Goal: Information Seeking & Learning: Check status

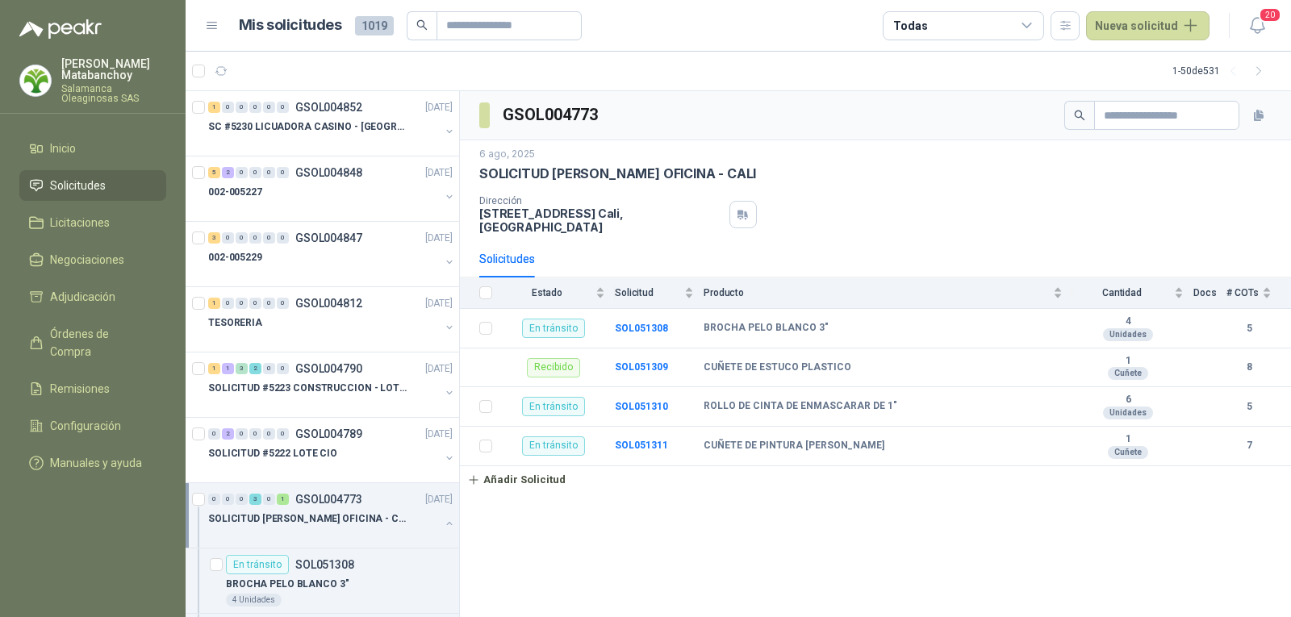
scroll to position [81, 0]
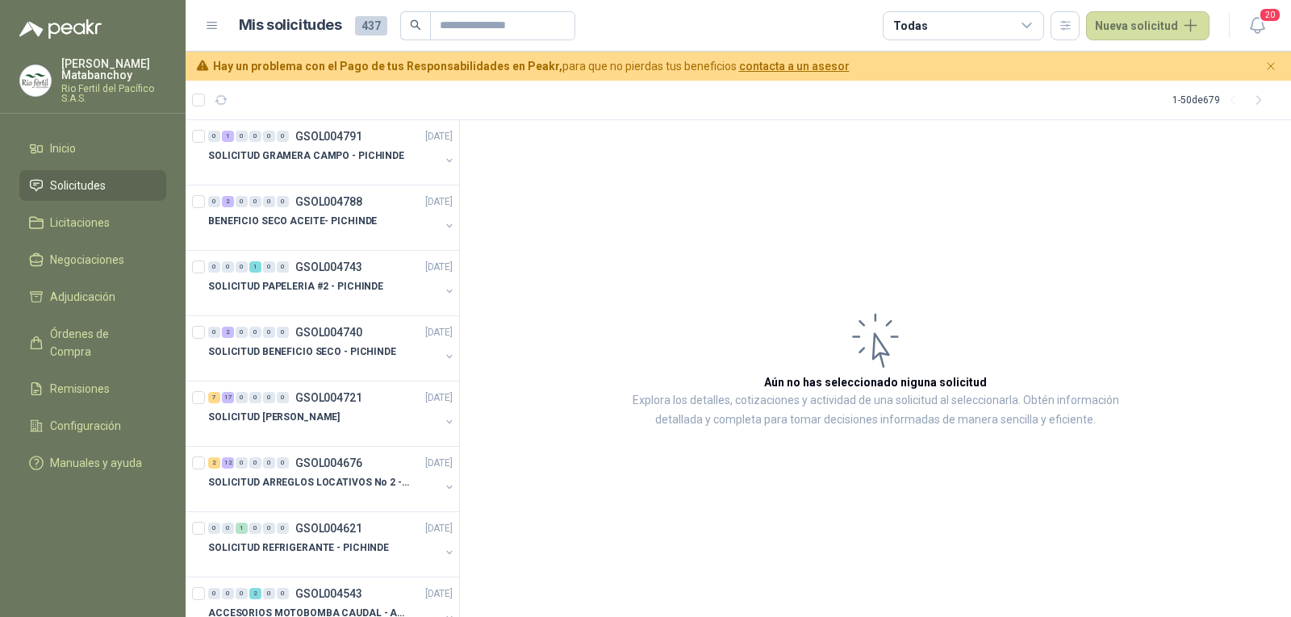
drag, startPoint x: 0, startPoint y: 515, endPoint x: 12, endPoint y: 491, distance: 26.3
click at [0, 515] on menu "Tatiana Matabanchoy Rio Fertil del Pacífico S.A.S. Inicio Solicitudes Licitacio…" at bounding box center [93, 308] width 186 height 617
click at [86, 334] on span "Órdenes de Compra" at bounding box center [100, 343] width 101 height 36
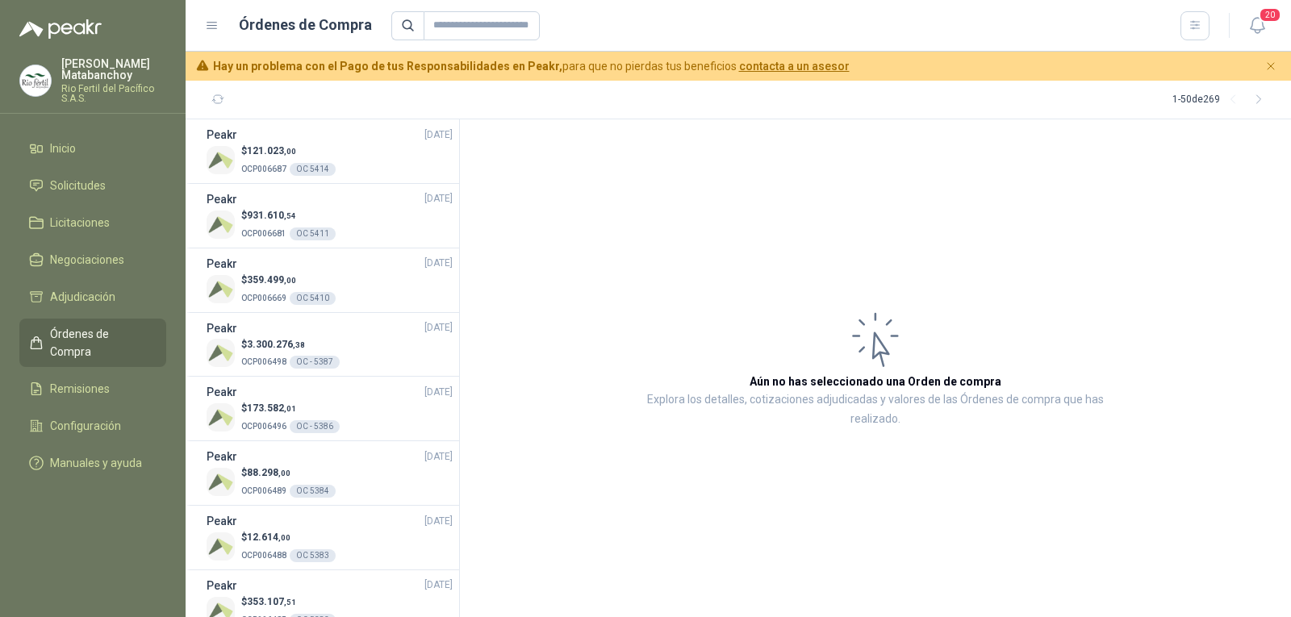
click at [1223, 432] on article "Aún no has seleccionado una Orden de compra Explora los detalles, cotizaciones …" at bounding box center [875, 368] width 831 height 498
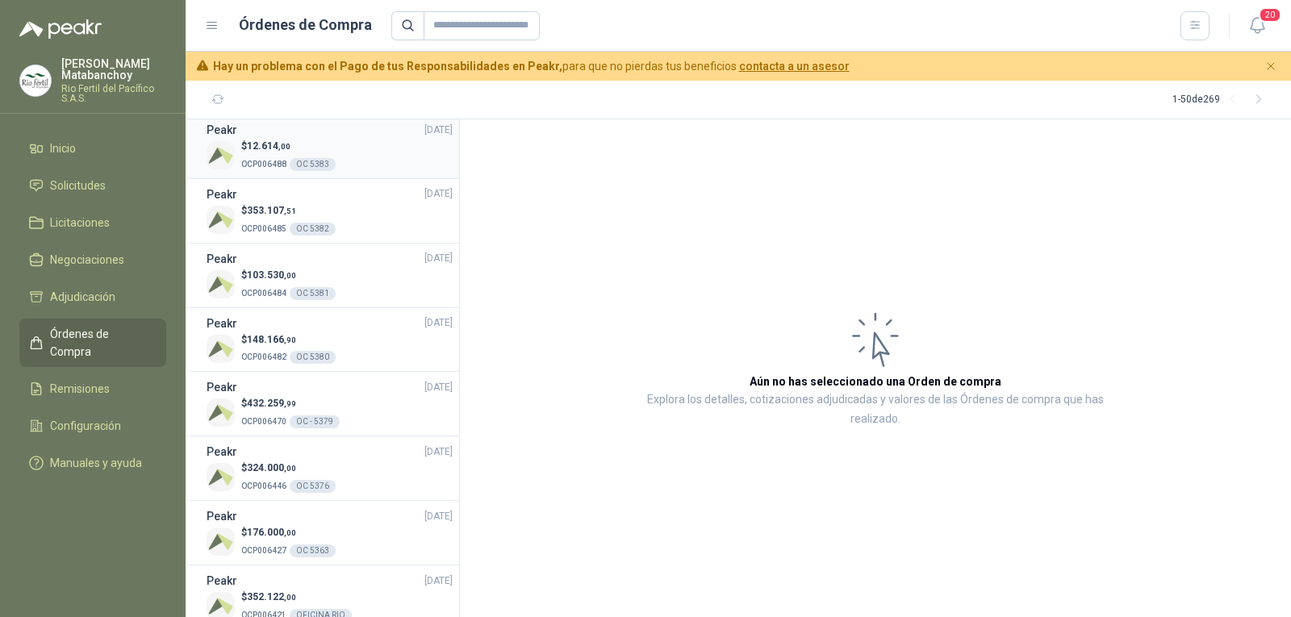
scroll to position [403, 0]
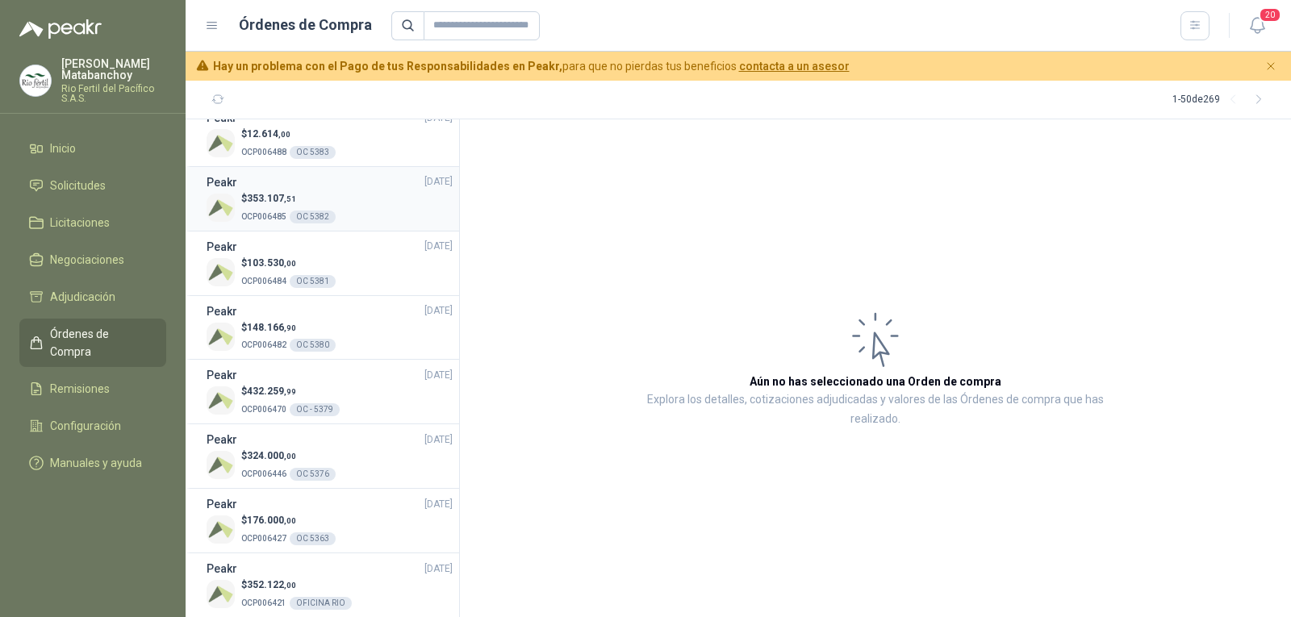
click at [316, 224] on p "OCP006485 OC 5382" at bounding box center [288, 216] width 94 height 18
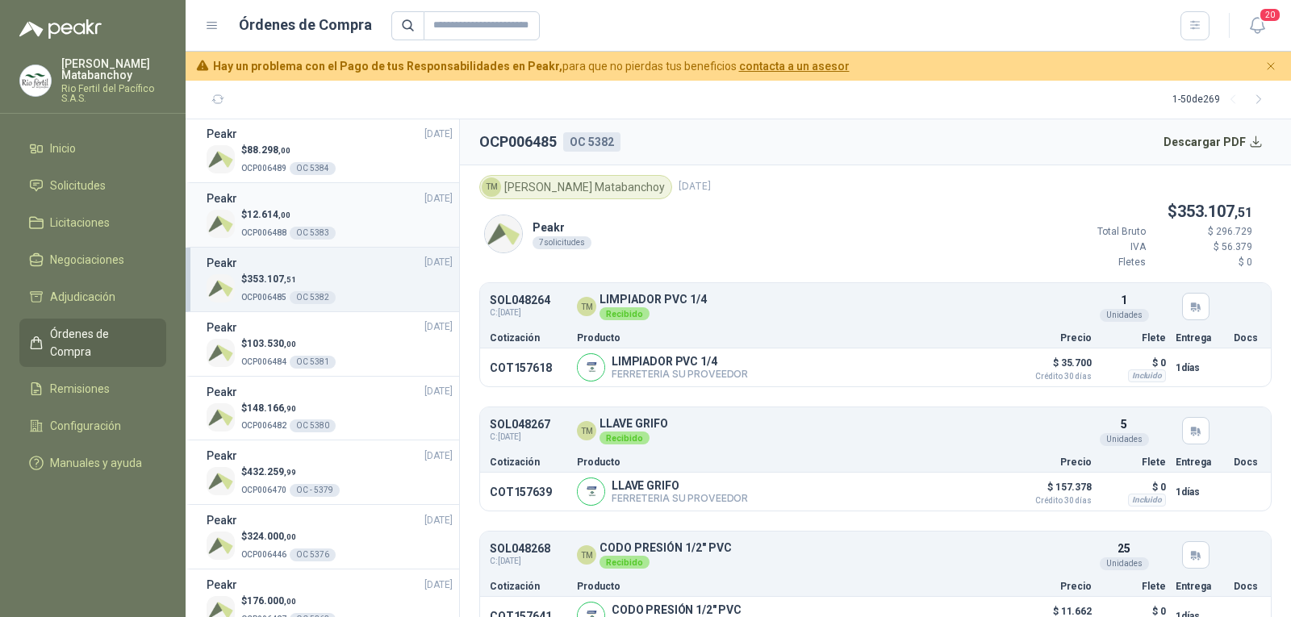
click at [362, 236] on div "$ 12.614 ,00 OCP006488 OC 5383" at bounding box center [330, 223] width 246 height 33
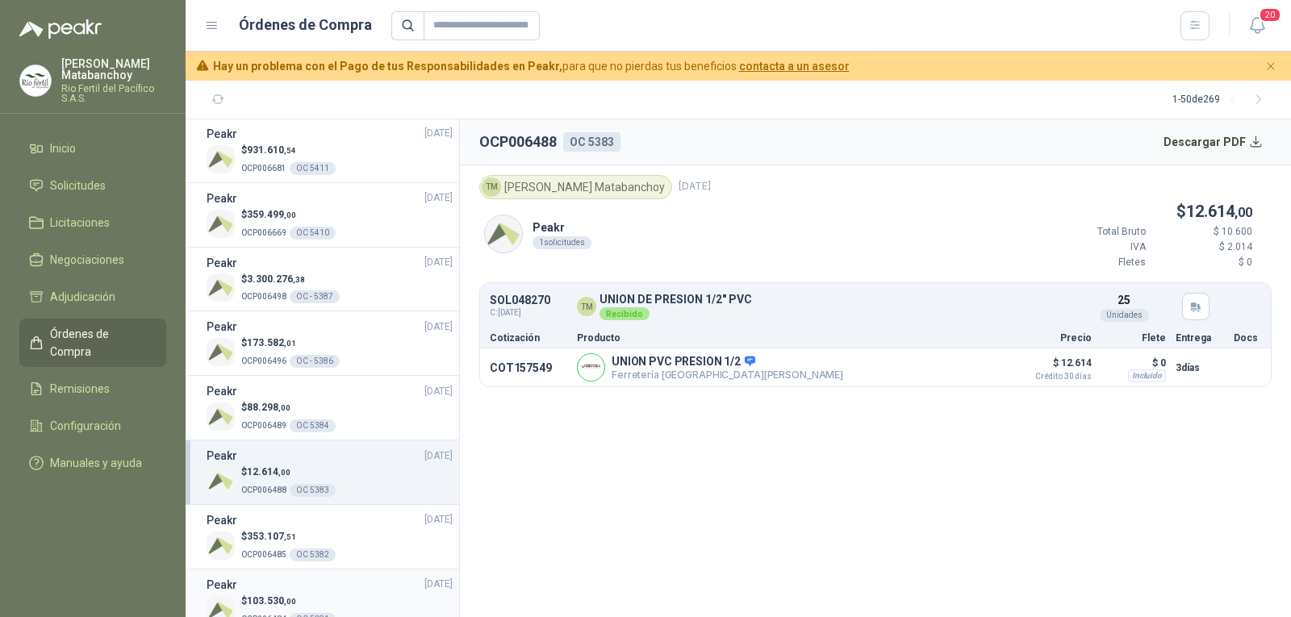
scroll to position [161, 0]
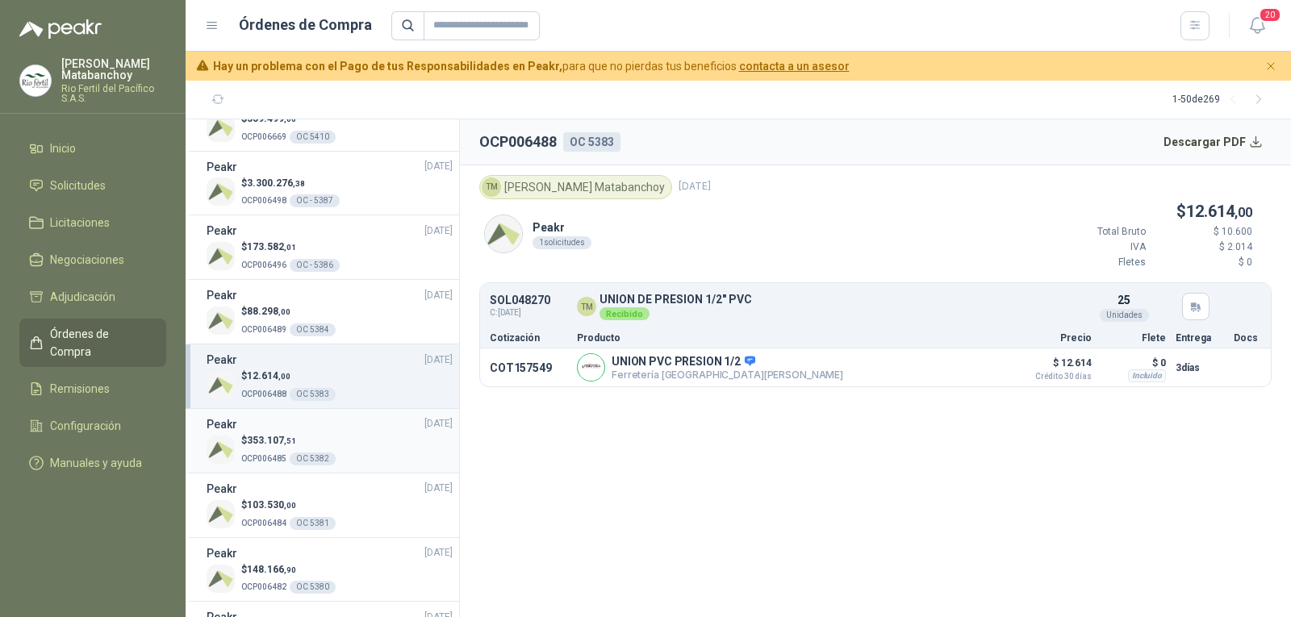
click at [346, 465] on div "$ 353.107 ,51 OCP006485 OC 5382" at bounding box center [330, 449] width 246 height 33
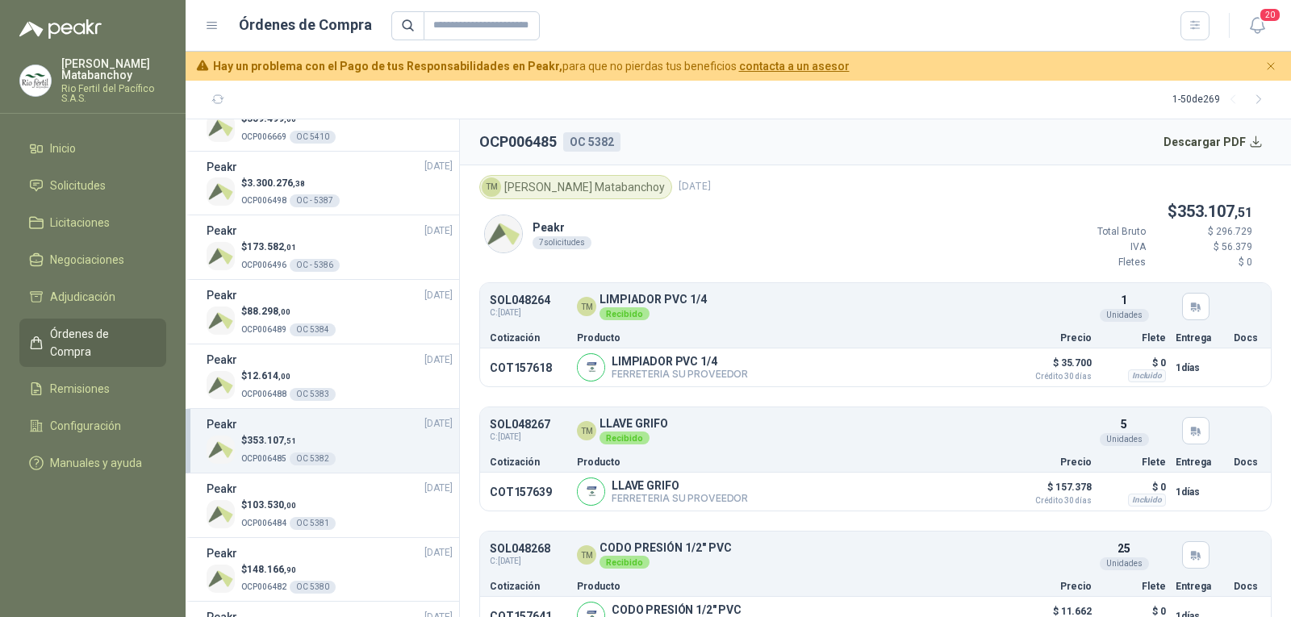
click at [78, 494] on menu "Tatiana Matabanchoy Rio Fertil del Pacífico S.A.S. Inicio Solicitudes Licitacio…" at bounding box center [93, 308] width 186 height 617
click at [353, 328] on div "$ 88.298 ,00 OCP006489 OC 5384" at bounding box center [330, 320] width 246 height 33
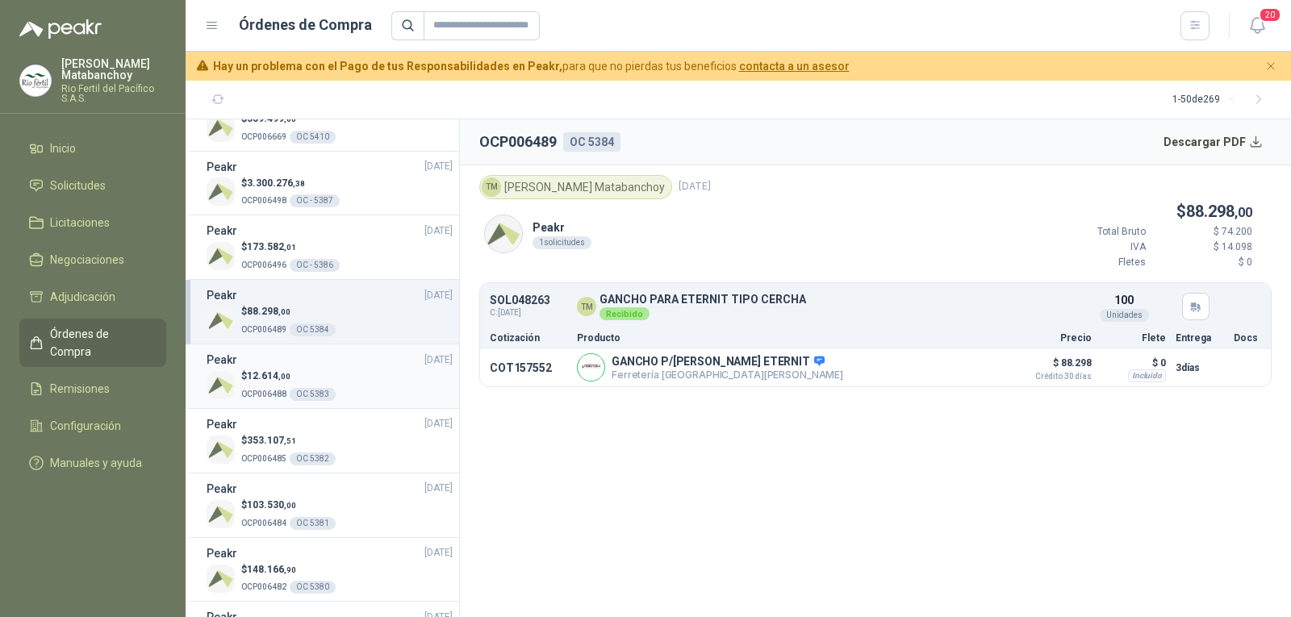
click at [307, 373] on p "$ 12.614 ,00" at bounding box center [288, 376] width 94 height 15
